Goal: Task Accomplishment & Management: Manage account settings

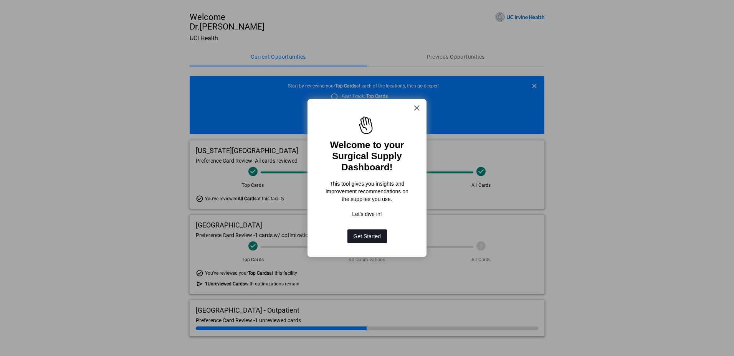
click at [373, 238] on button "Get Started" at bounding box center [367, 236] width 40 height 14
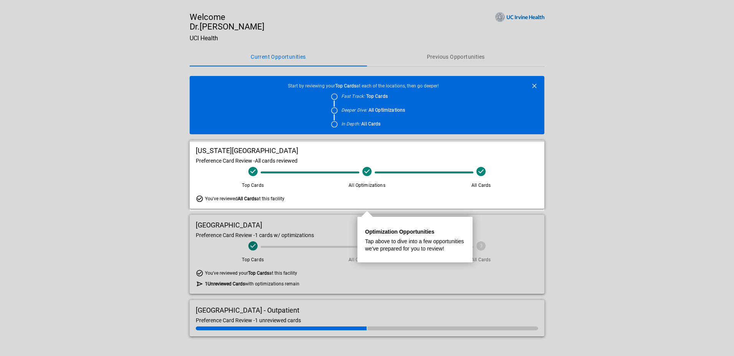
click at [308, 260] on div at bounding box center [367, 283] width 354 height 145
click at [275, 298] on div at bounding box center [367, 283] width 354 height 145
drag, startPoint x: 149, startPoint y: 239, endPoint x: 156, endPoint y: 238, distance: 7.0
click at [149, 238] on div at bounding box center [95, 178] width 190 height 356
click at [434, 180] on span "All Cards" at bounding box center [481, 182] width 108 height 13
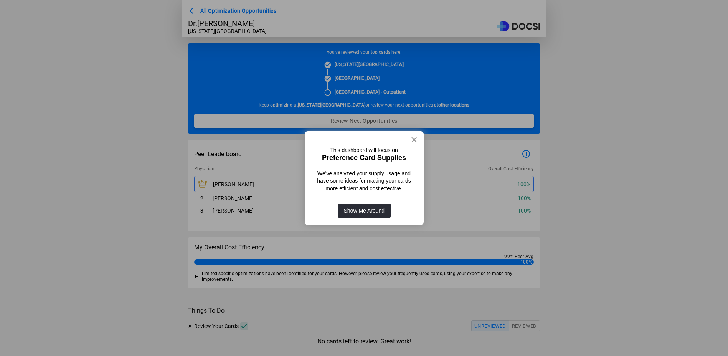
click at [414, 140] on button "×" at bounding box center [414, 140] width 7 height 12
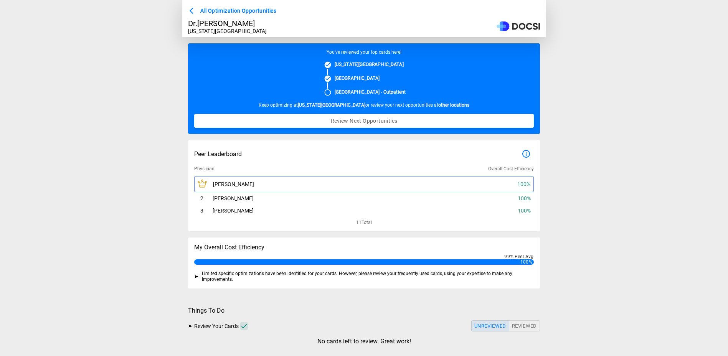
click at [208, 15] on span "All Optimization Opportunities" at bounding box center [238, 11] width 76 height 10
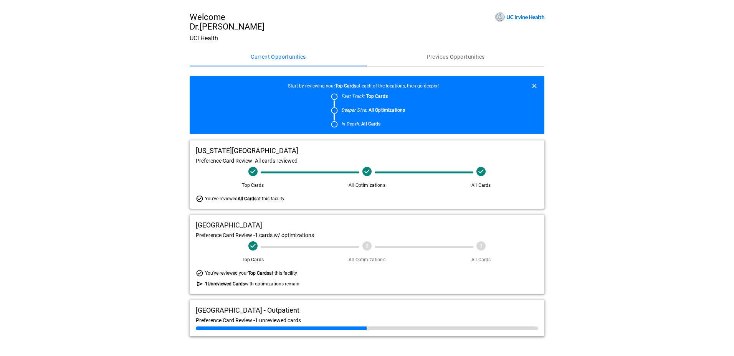
click at [248, 319] on div "UCI Medical Center - Outpatient Preference Card Review - 1 unreviewed cards" at bounding box center [367, 318] width 354 height 36
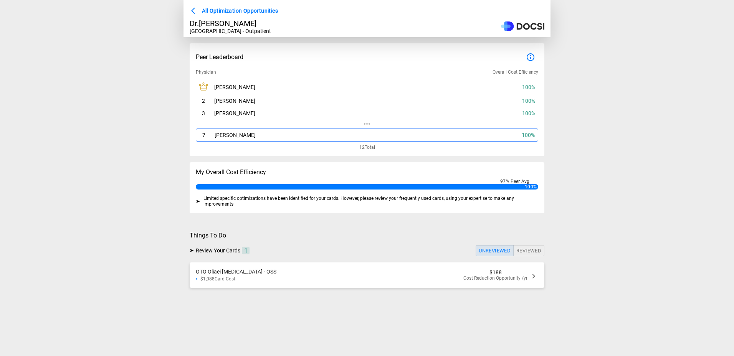
click at [272, 285] on div "OTO Oliaei [MEDICAL_DATA] - OSS $1,088 Card Cost $188 Cost Reduction Opportunit…" at bounding box center [367, 274] width 354 height 25
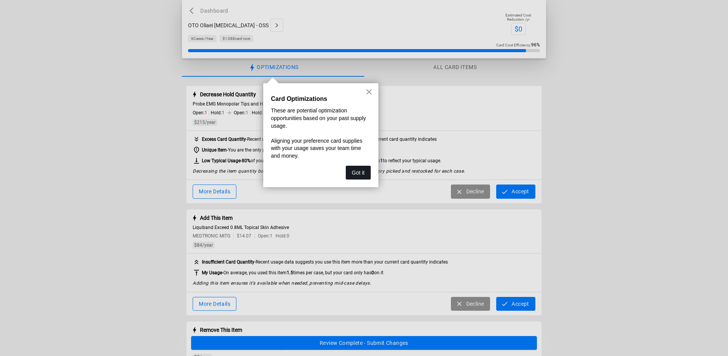
click at [359, 173] on button "Got it" at bounding box center [358, 173] width 25 height 14
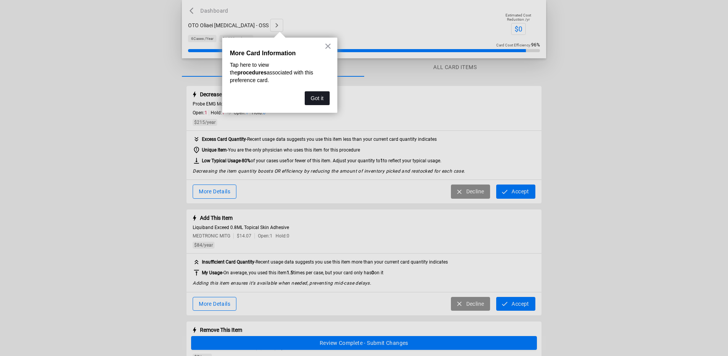
click at [318, 91] on button "Got it" at bounding box center [317, 98] width 25 height 14
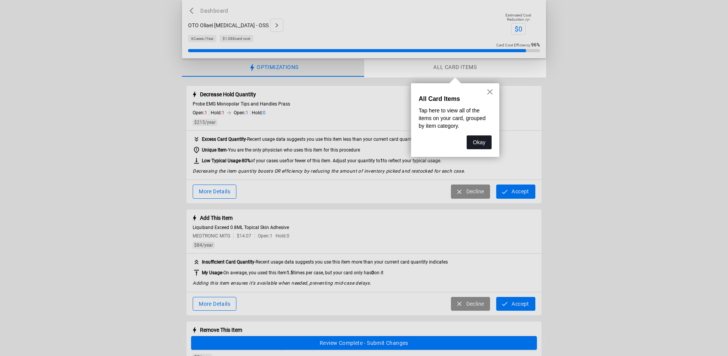
click at [478, 142] on button "Okay" at bounding box center [479, 142] width 25 height 14
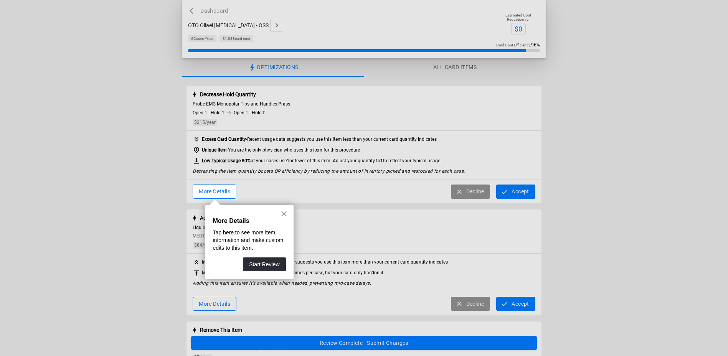
drag, startPoint x: 511, startPoint y: 174, endPoint x: 513, endPoint y: 188, distance: 14.0
click at [511, 175] on div at bounding box center [482, 178] width 491 height 356
click at [513, 191] on div at bounding box center [482, 178] width 491 height 356
click at [284, 214] on button "×" at bounding box center [283, 214] width 7 height 12
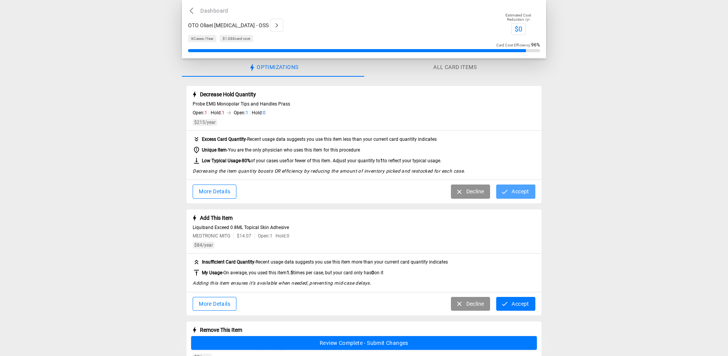
click at [523, 193] on button "Accept" at bounding box center [515, 192] width 39 height 14
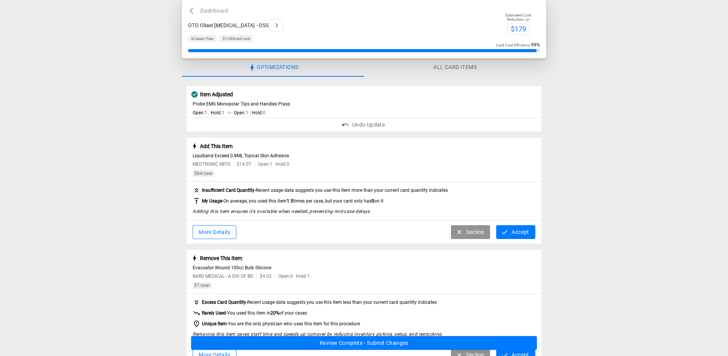
click at [518, 230] on button "Accept" at bounding box center [515, 232] width 39 height 14
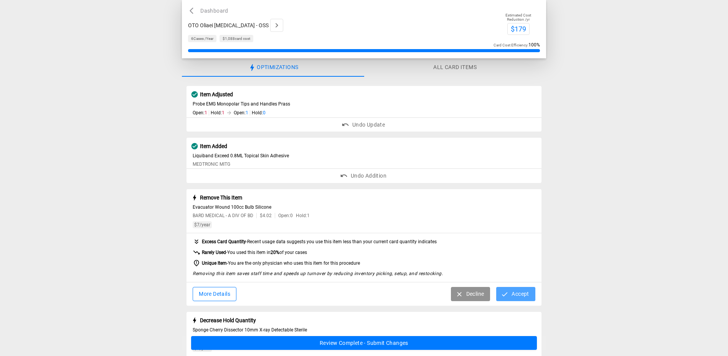
click at [521, 296] on button "Accept" at bounding box center [515, 294] width 39 height 14
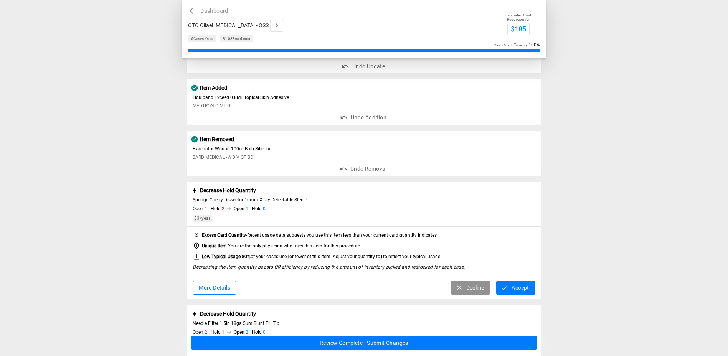
scroll to position [77, 0]
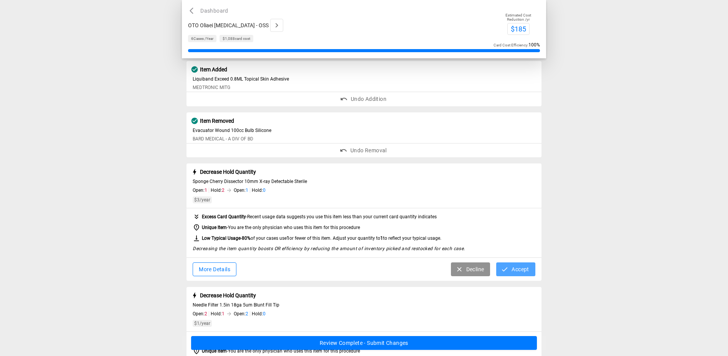
click at [516, 272] on button "Accept" at bounding box center [515, 269] width 39 height 14
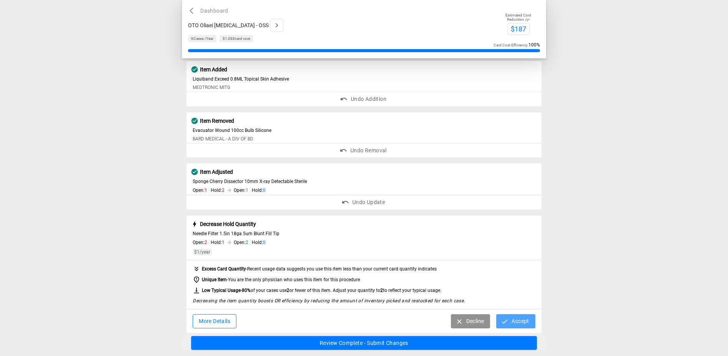
click at [525, 323] on button "Accept" at bounding box center [515, 321] width 39 height 14
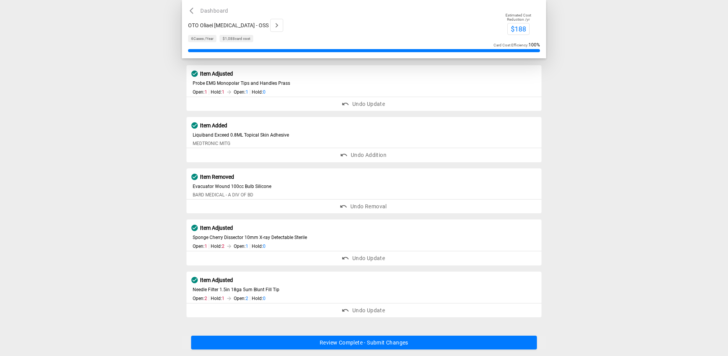
scroll to position [21, 0]
click at [386, 343] on button "Review Complete - Submit Changes" at bounding box center [364, 343] width 346 height 14
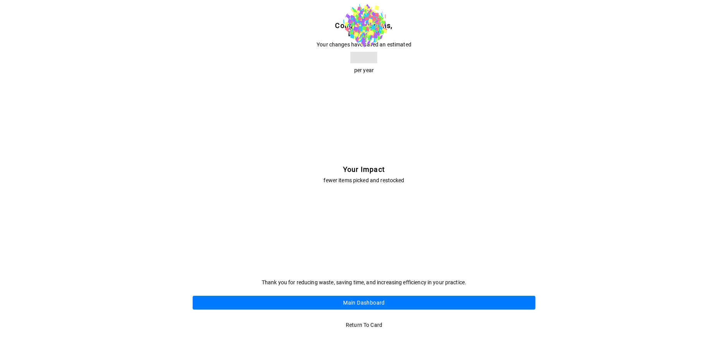
scroll to position [0, 0]
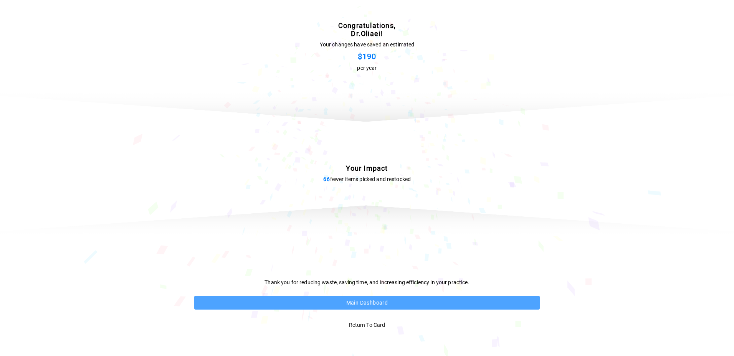
click at [379, 303] on button "Main Dashboard" at bounding box center [366, 303] width 345 height 14
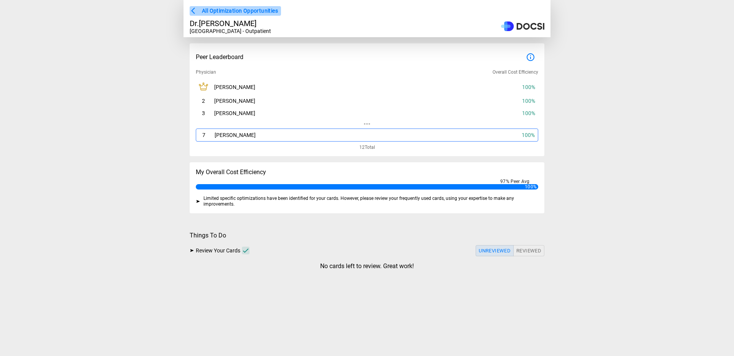
click at [216, 12] on span "All Optimization Opportunities" at bounding box center [240, 11] width 76 height 10
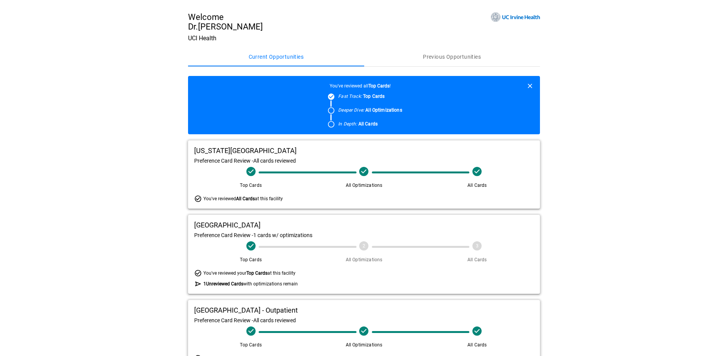
scroll to position [31, 0]
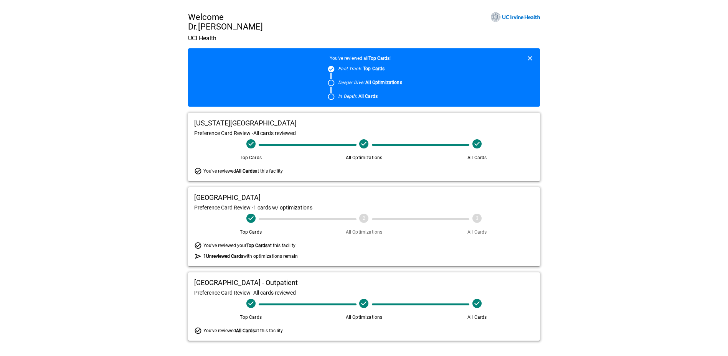
click at [226, 258] on b "1 Unreviewed Cards" at bounding box center [223, 256] width 40 height 5
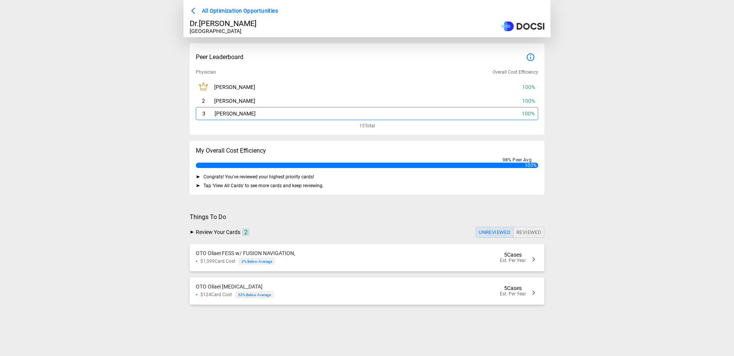
click at [457, 262] on div "OTO Oliaei FESS w/ FUSION NAVIGATION, $1,599 Card Cost 3 % Below Average 5 Case…" at bounding box center [367, 257] width 354 height 27
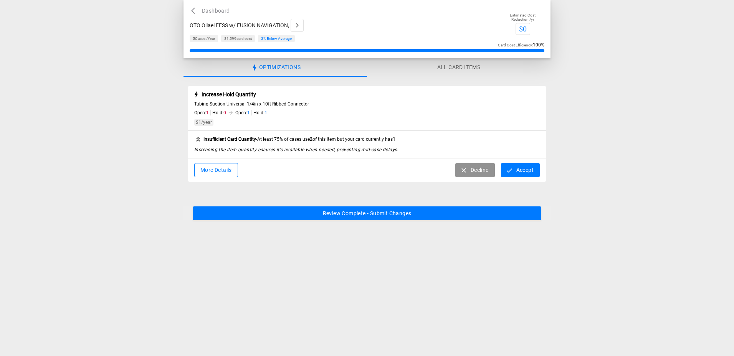
click at [517, 171] on button "Accept" at bounding box center [520, 170] width 39 height 14
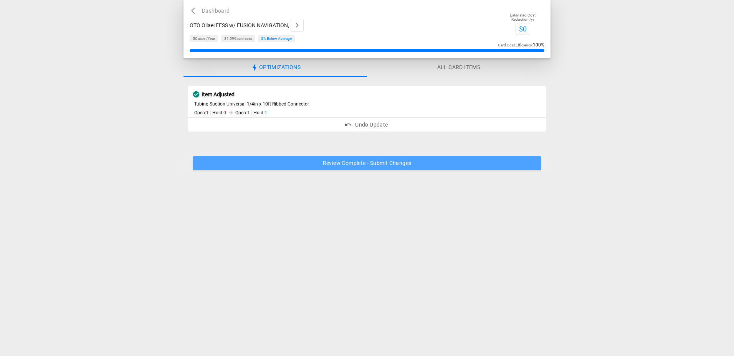
click at [422, 168] on button "Review Complete - Submit Changes" at bounding box center [367, 163] width 348 height 14
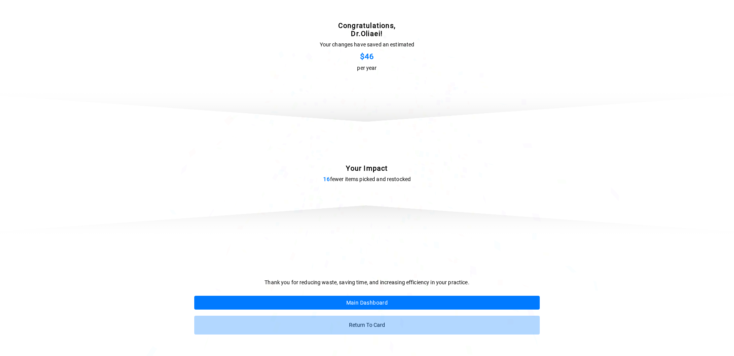
click at [368, 324] on p "Return to card" at bounding box center [367, 325] width 36 height 14
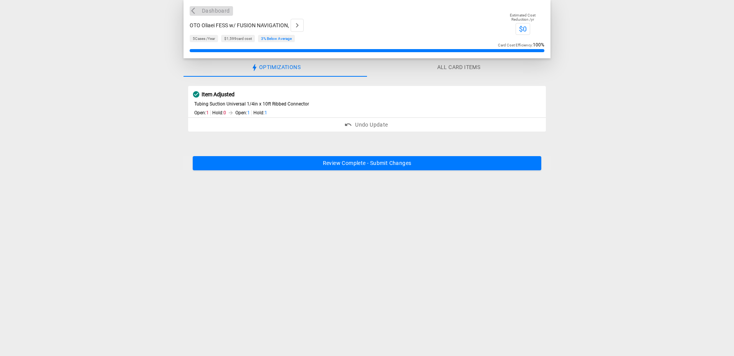
click at [196, 8] on icon "button" at bounding box center [195, 11] width 8 height 8
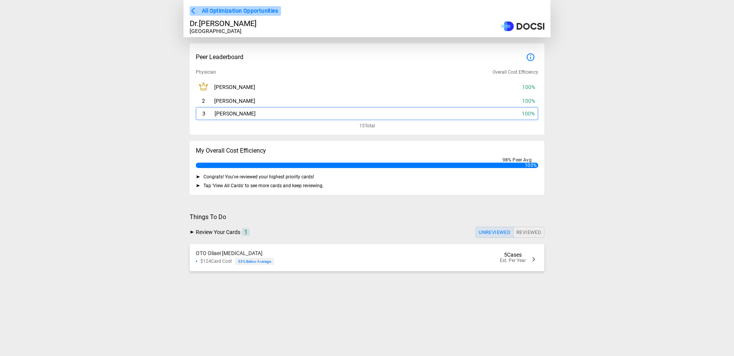
click at [198, 10] on icon "button" at bounding box center [195, 11] width 8 height 8
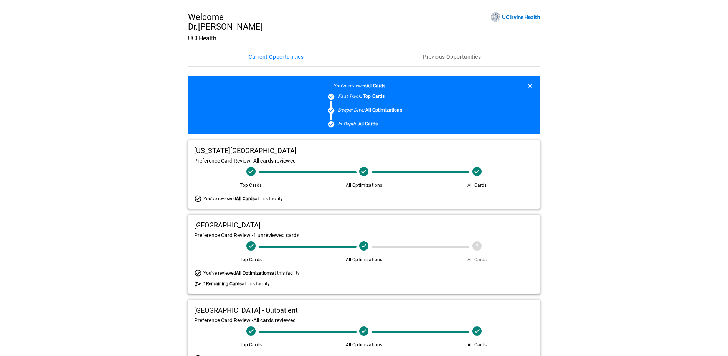
click at [312, 275] on div "You've reviewed All Optimizations at this facility" at bounding box center [364, 273] width 340 height 8
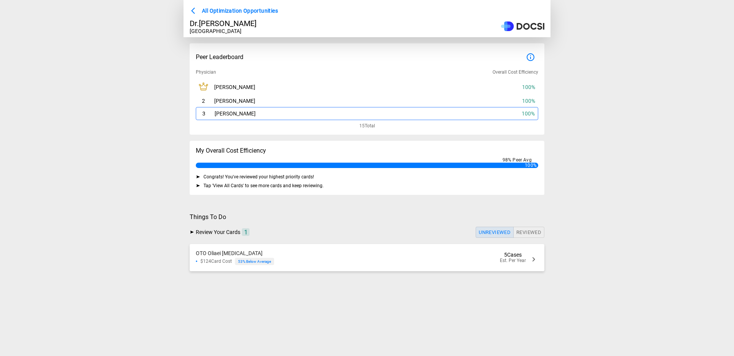
click at [274, 265] on div "$124 Card Cost 53 % Below Average" at bounding box center [235, 261] width 78 height 7
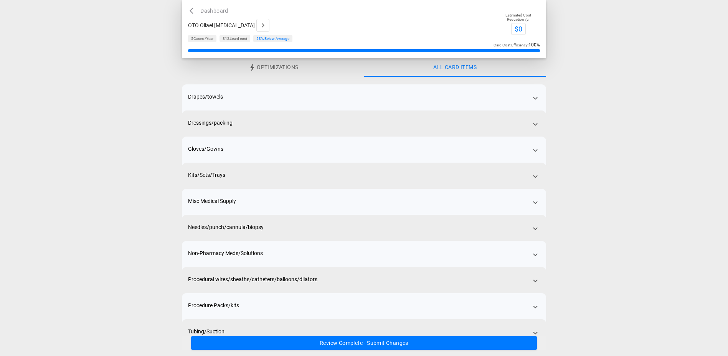
click at [340, 346] on button "Review Complete - Submit Changes" at bounding box center [364, 343] width 346 height 14
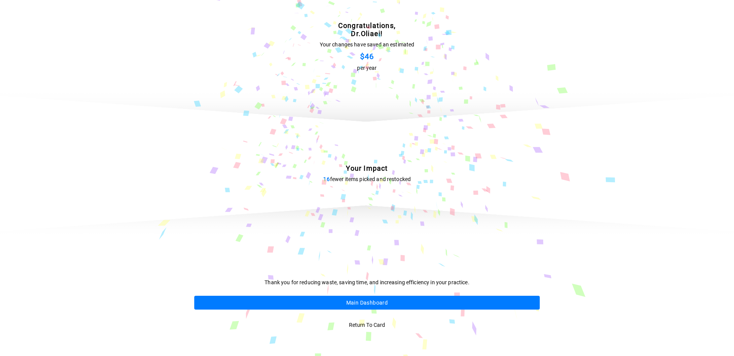
click at [337, 305] on button "Main Dashboard" at bounding box center [366, 303] width 345 height 14
click at [375, 302] on button "Main Dashboard" at bounding box center [366, 303] width 345 height 14
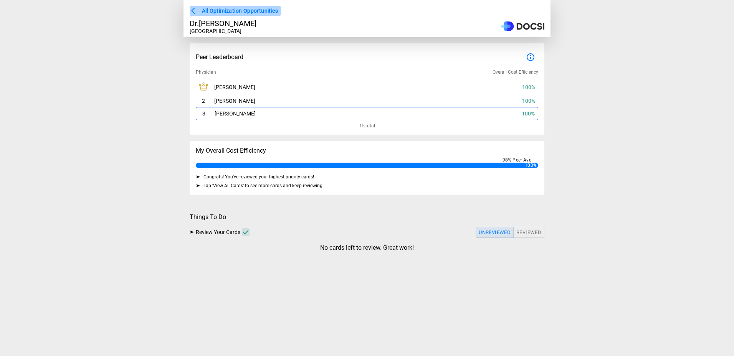
click at [231, 8] on span "All Optimization Opportunities" at bounding box center [240, 11] width 76 height 10
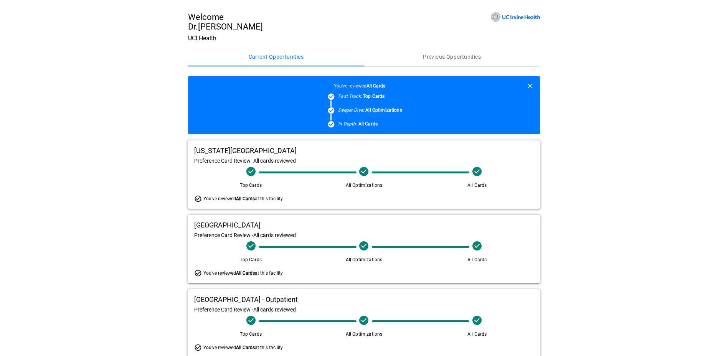
click at [281, 57] on span "Current Opportunities" at bounding box center [276, 57] width 55 height 7
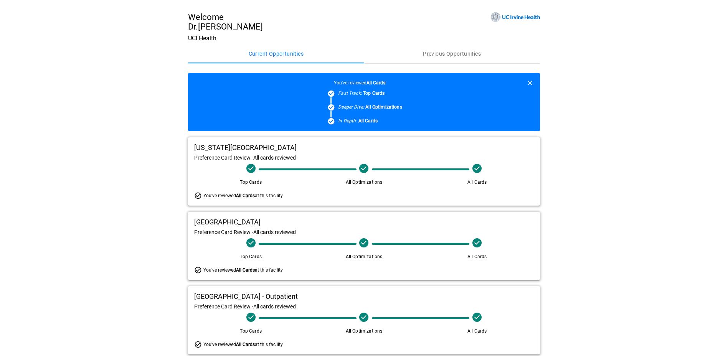
scroll to position [21, 0]
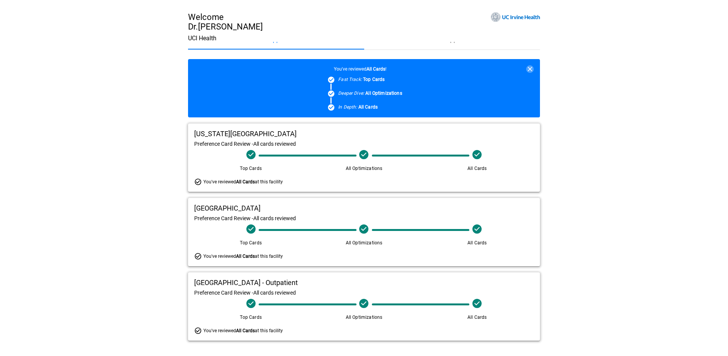
click at [533, 66] on icon "button" at bounding box center [530, 69] width 8 height 8
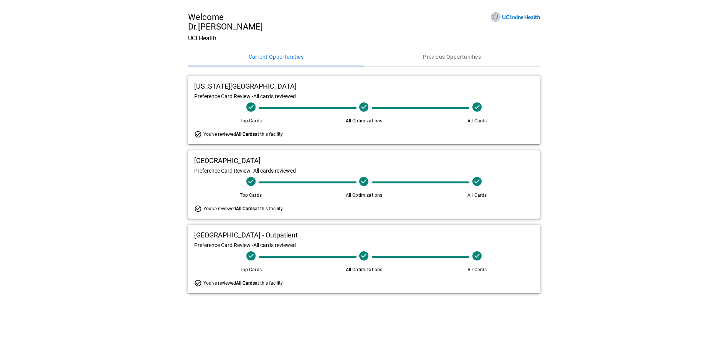
scroll to position [0, 0]
click at [487, 61] on button "Previous Opportunities" at bounding box center [455, 57] width 177 height 18
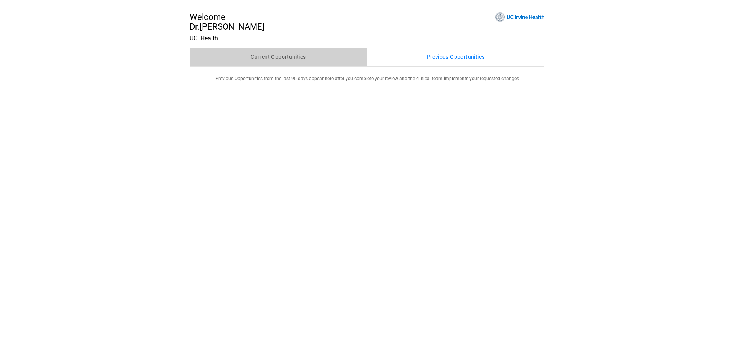
click at [330, 56] on button "Current Opportunities" at bounding box center [278, 57] width 177 height 18
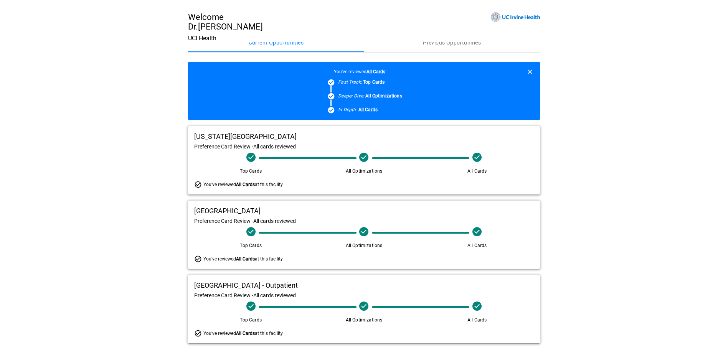
scroll to position [21, 0]
